Goal: Navigation & Orientation: Find specific page/section

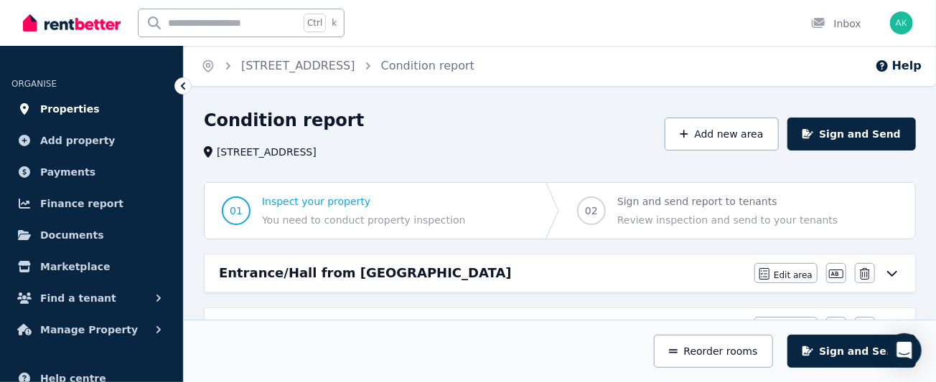
click at [58, 96] on link "Properties" at bounding box center [91, 109] width 160 height 29
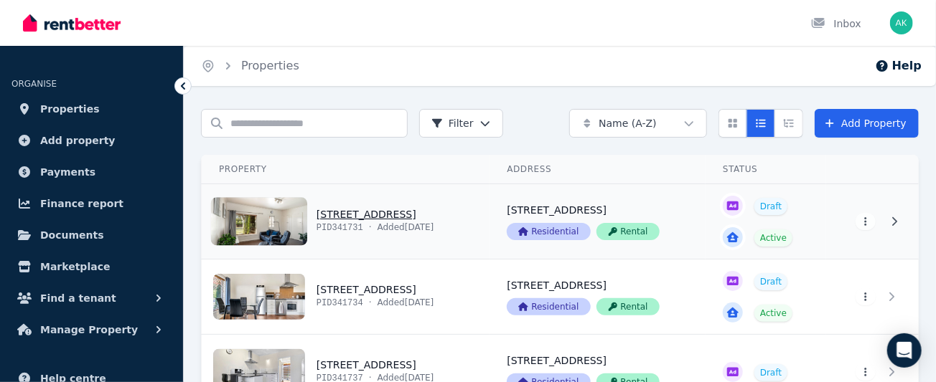
click at [402, 215] on link "View property details" at bounding box center [346, 221] width 288 height 75
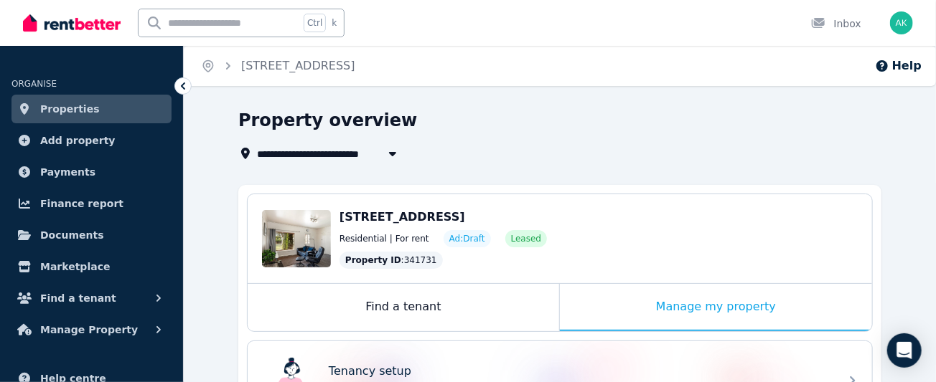
click at [74, 110] on span "Properties" at bounding box center [70, 108] width 60 height 17
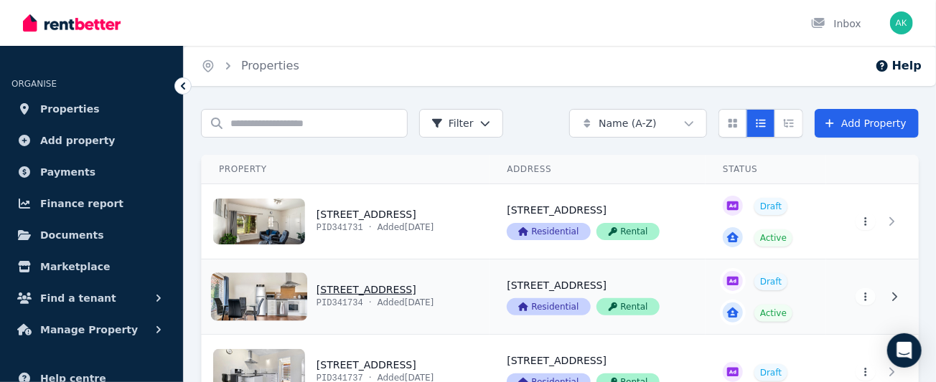
click at [368, 284] on link "View property details" at bounding box center [346, 297] width 288 height 75
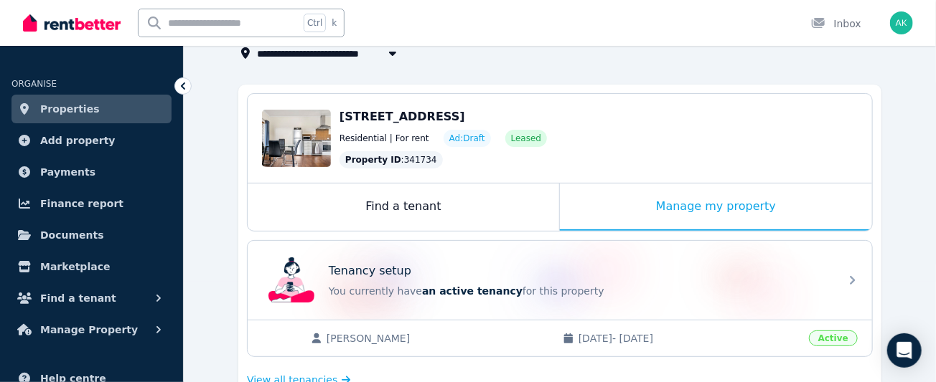
scroll to position [198, 0]
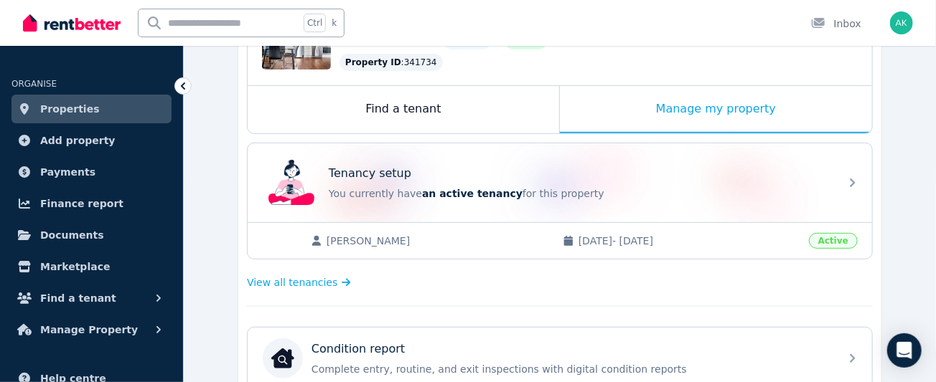
click at [68, 110] on span "Properties" at bounding box center [70, 108] width 60 height 17
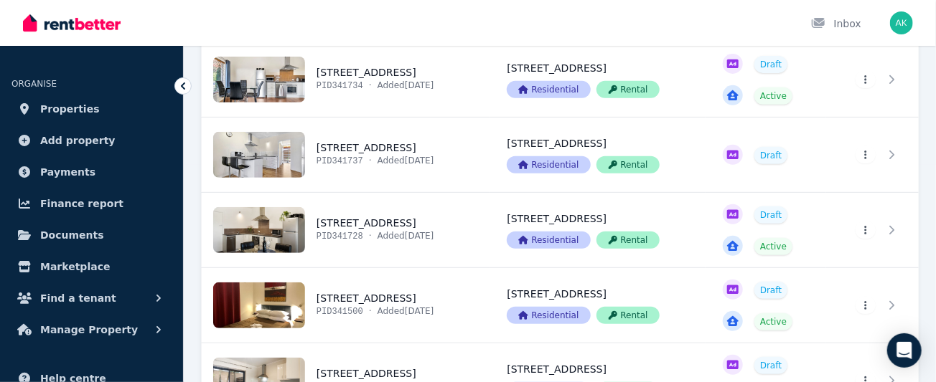
scroll to position [253, 0]
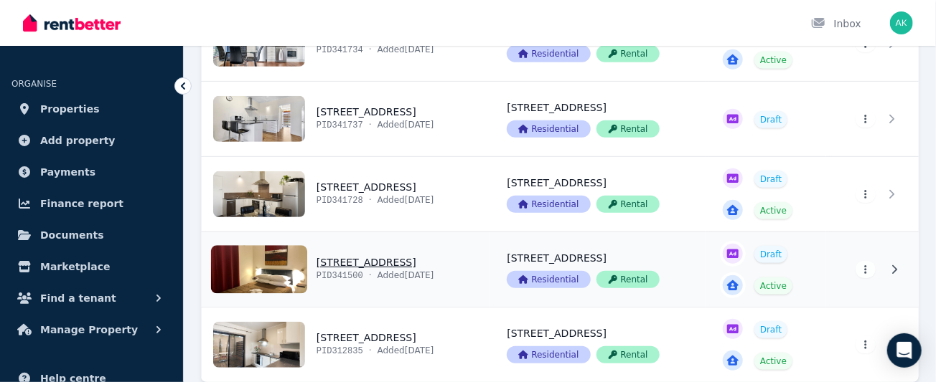
click at [389, 260] on link "View property details" at bounding box center [346, 269] width 288 height 75
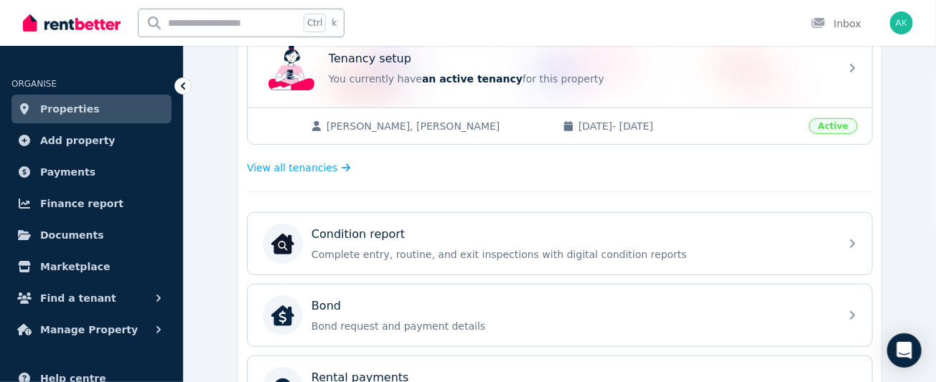
scroll to position [361, 0]
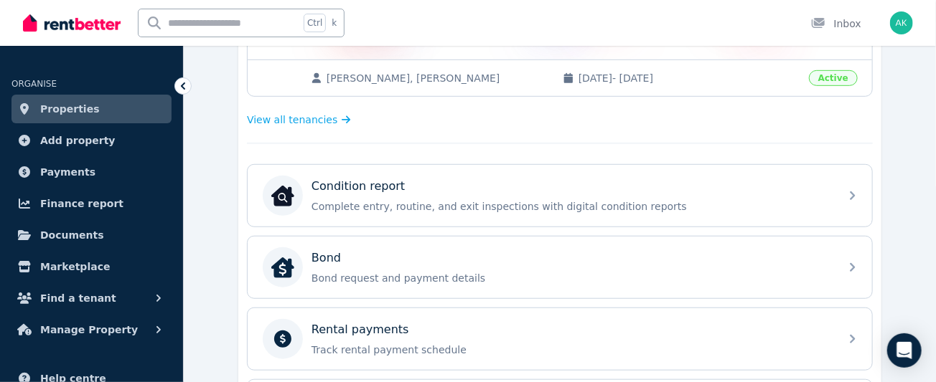
click at [83, 100] on span "Properties" at bounding box center [70, 108] width 60 height 17
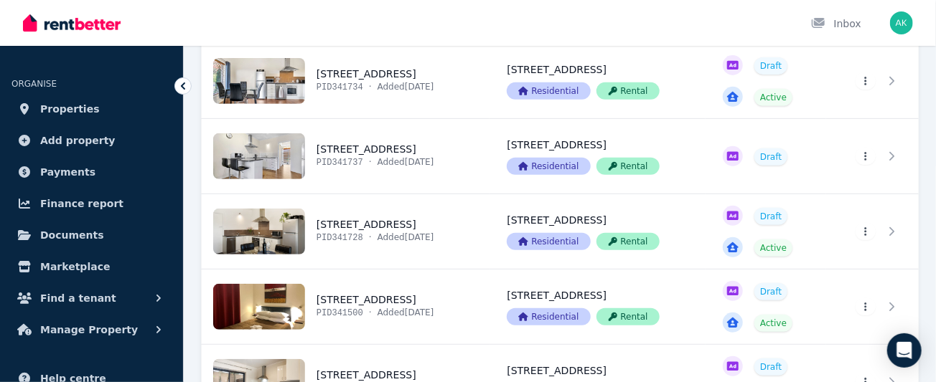
scroll to position [317, 0]
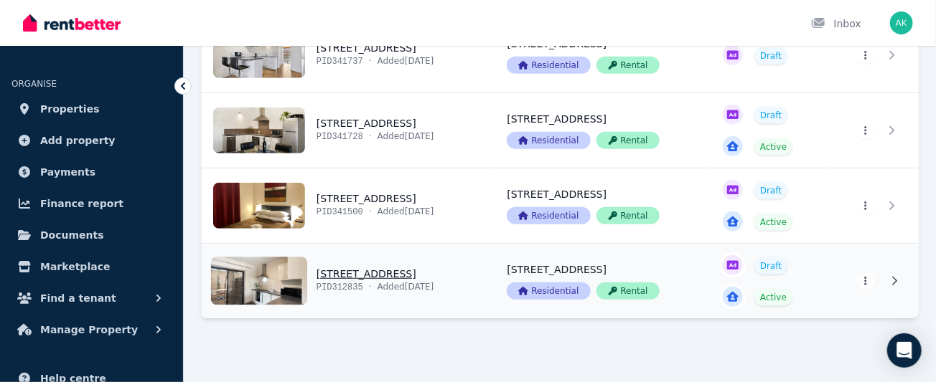
click at [382, 271] on link "View property details" at bounding box center [346, 281] width 288 height 75
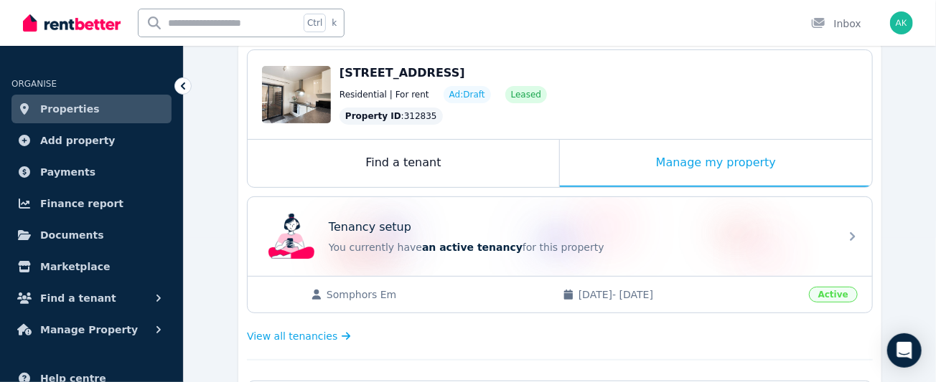
scroll to position [176, 0]
